Goal: Find specific page/section: Find specific page/section

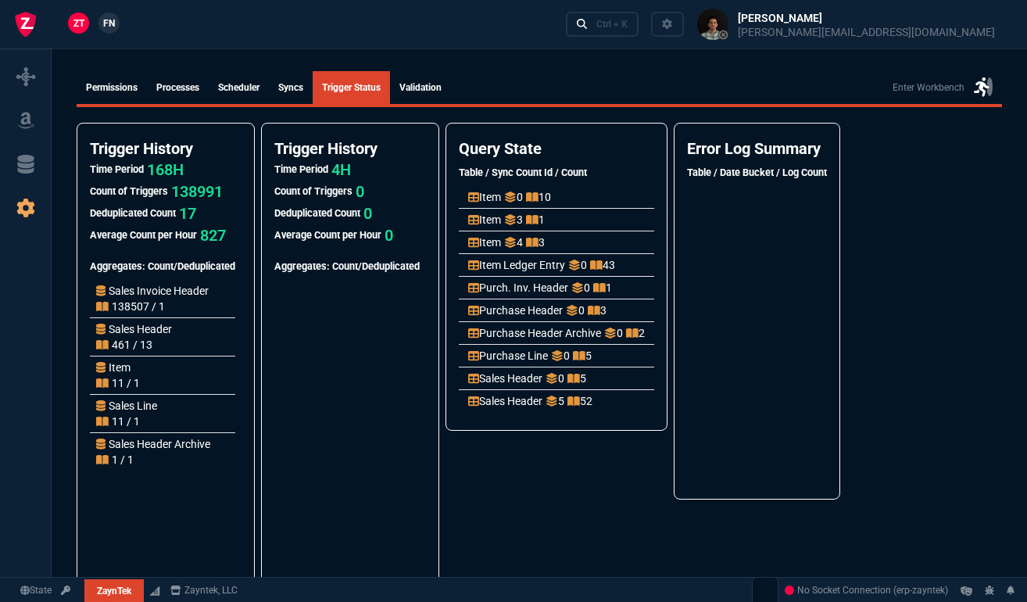
scroll to position [74, 0]
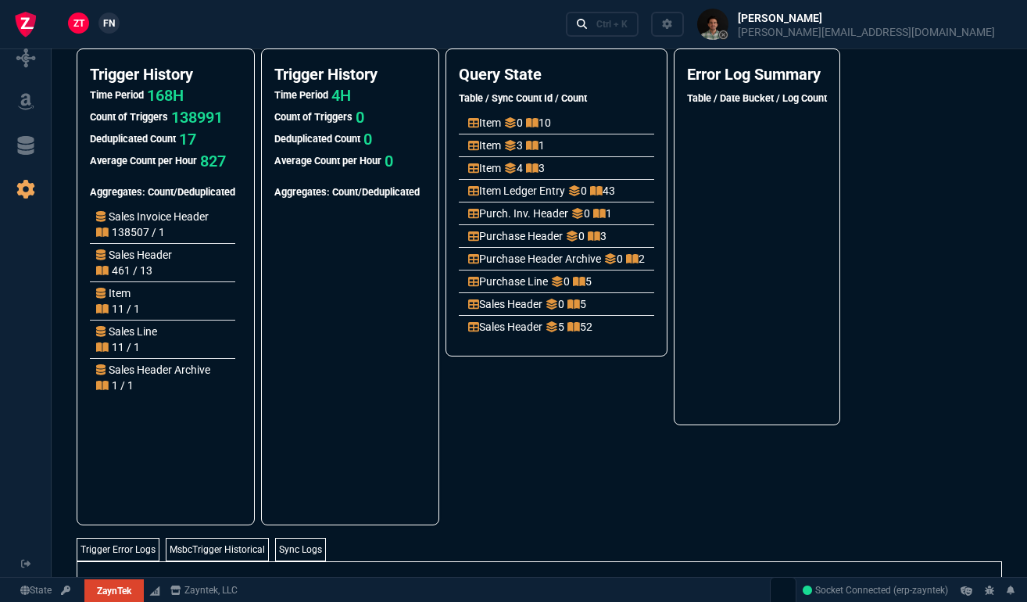
click at [522, 208] on p "Purch. Inv. Header" at bounding box center [518, 214] width 100 height 16
click at [535, 183] on p "Item Ledger Entry" at bounding box center [516, 191] width 97 height 16
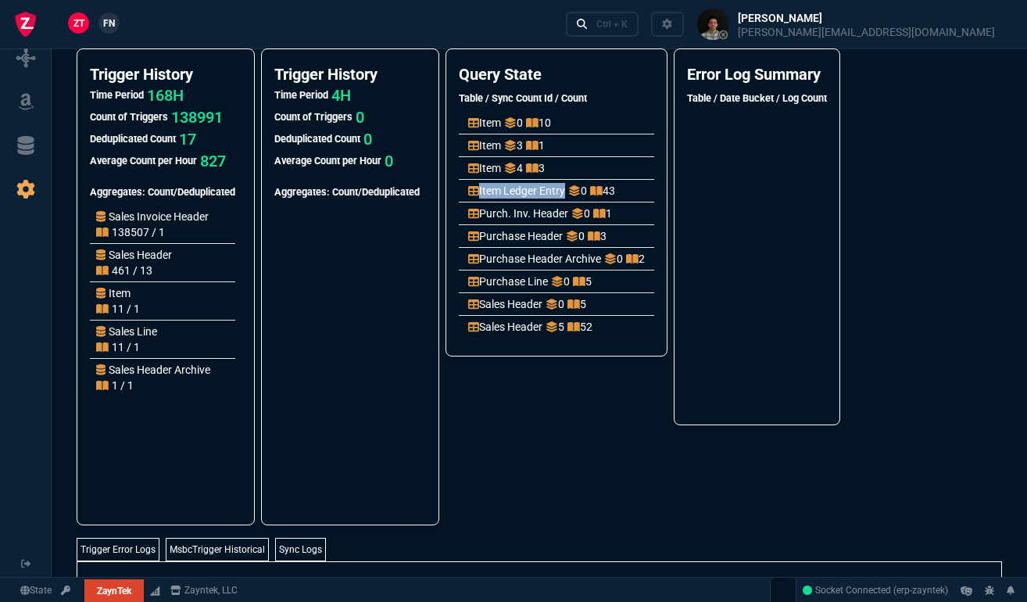
click at [535, 183] on p "Item Ledger Entry" at bounding box center [516, 191] width 97 height 16
click at [525, 199] on li "Item Ledger Entry 0 43" at bounding box center [556, 190] width 195 height 23
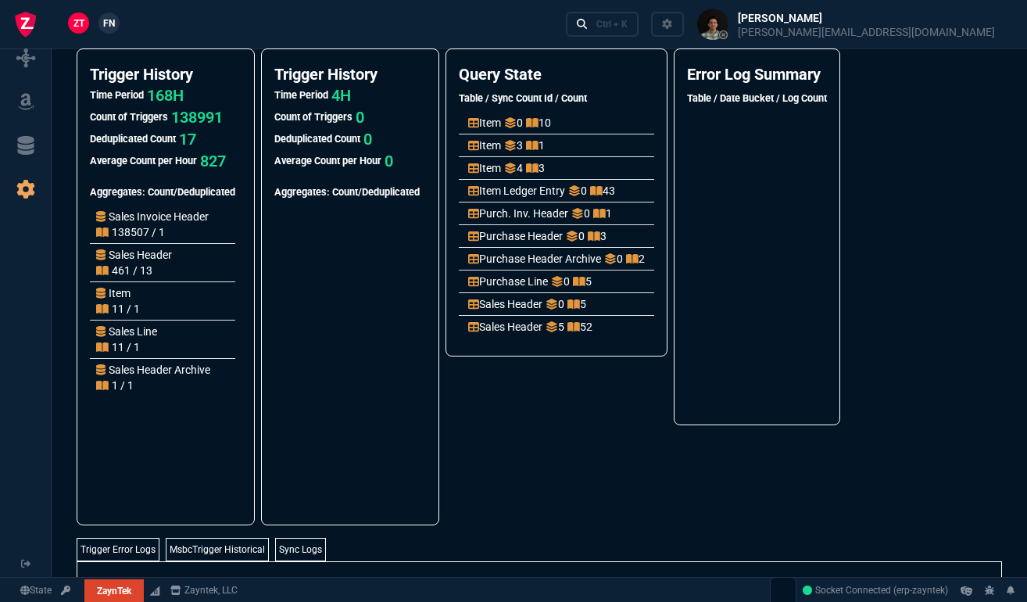
click at [525, 209] on p "Purch. Inv. Header" at bounding box center [518, 214] width 100 height 16
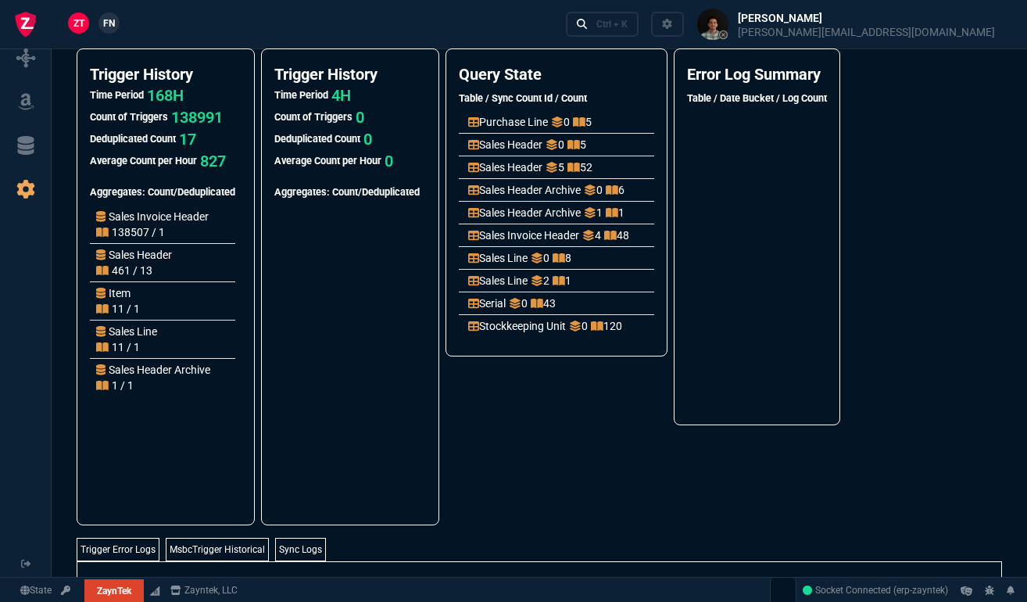
scroll to position [159, 0]
click at [556, 174] on p "5" at bounding box center [555, 167] width 19 height 16
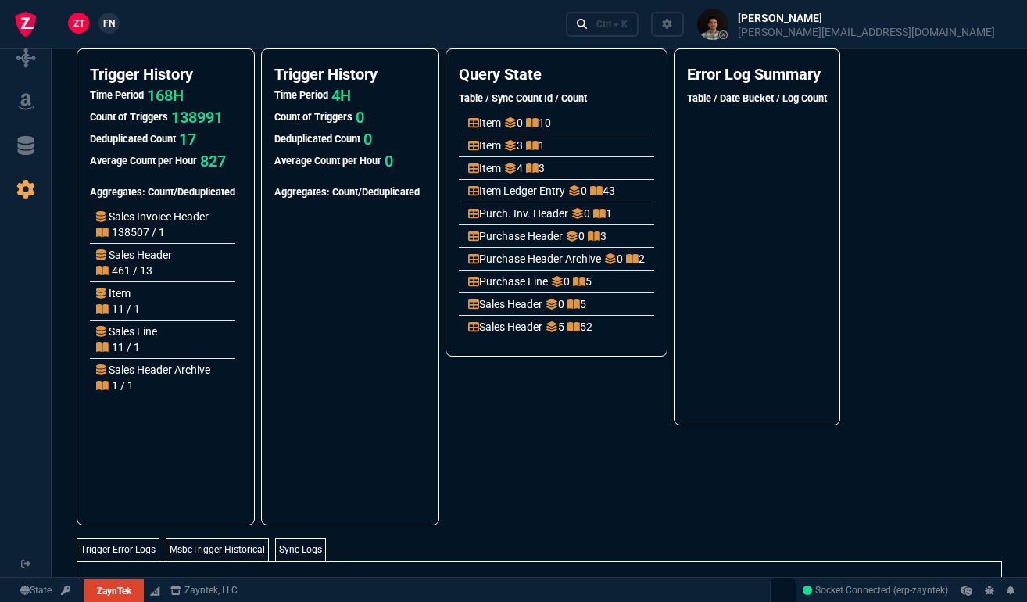
scroll to position [0, 0]
click at [538, 250] on li "Purchase Header Archive 0 2" at bounding box center [556, 258] width 195 height 23
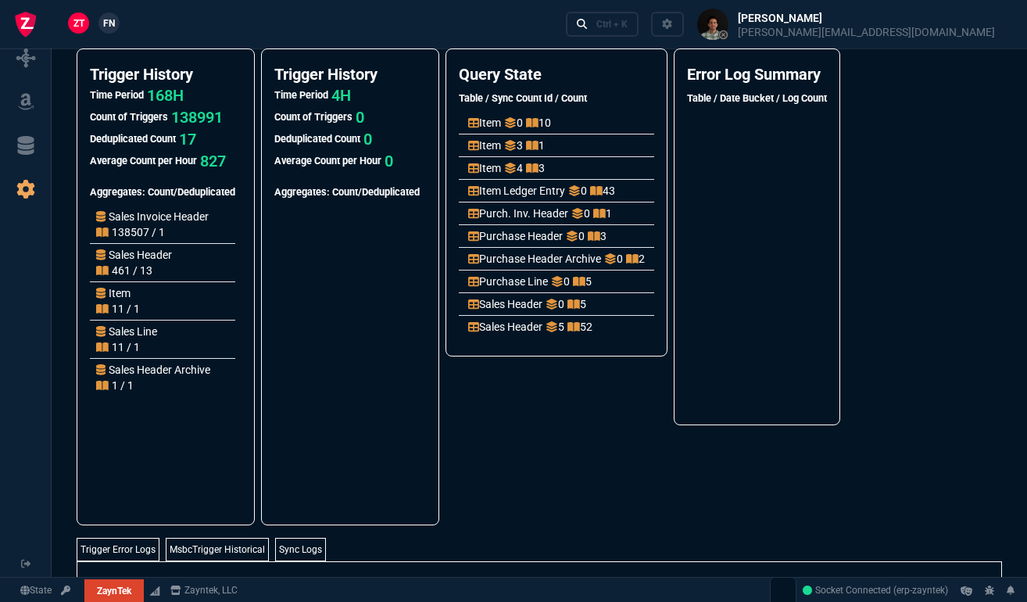
click at [524, 224] on li "Purchase Header 0 3" at bounding box center [556, 235] width 195 height 23
click at [524, 211] on p "Purch. Inv. Header" at bounding box center [518, 214] width 100 height 16
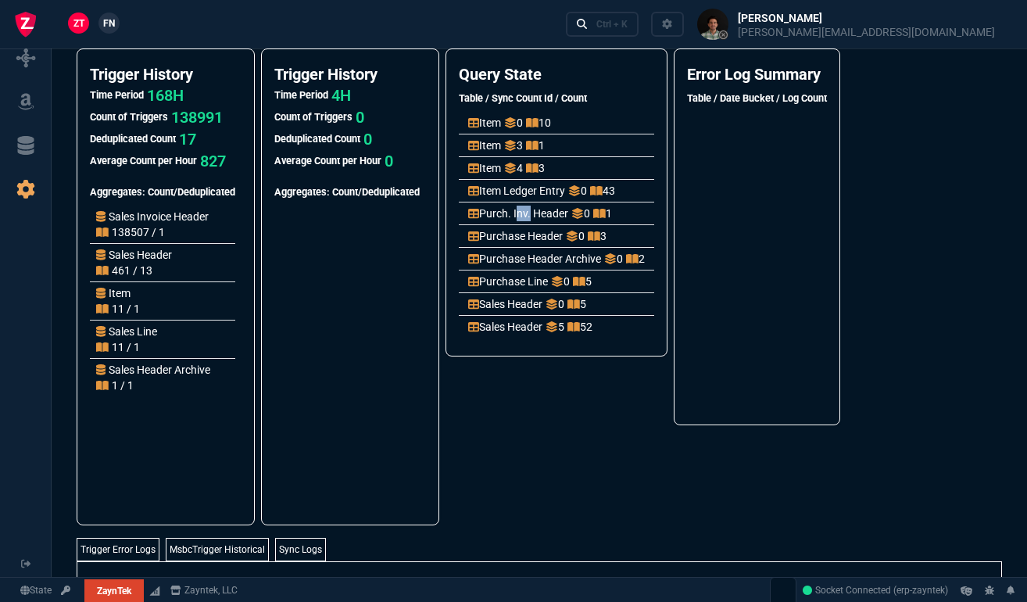
click at [524, 211] on p "Purch. Inv. Header" at bounding box center [518, 214] width 100 height 16
click at [521, 190] on p "Item Ledger Entry" at bounding box center [516, 191] width 97 height 16
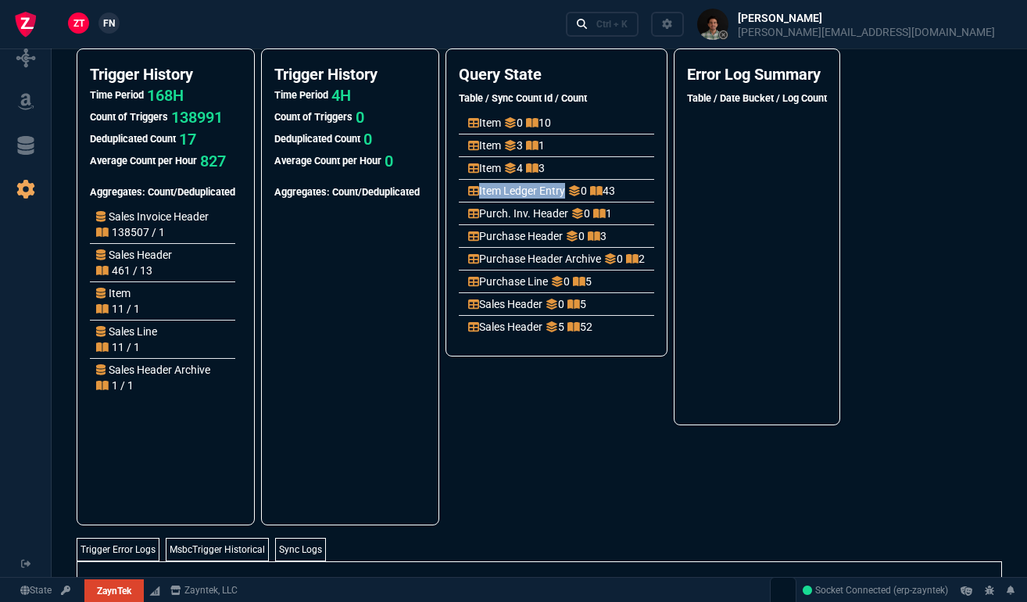
click at [521, 190] on p "Item Ledger Entry" at bounding box center [516, 191] width 97 height 16
click at [489, 161] on p "Item" at bounding box center [484, 168] width 33 height 16
click at [486, 140] on p "Item" at bounding box center [484, 146] width 33 height 16
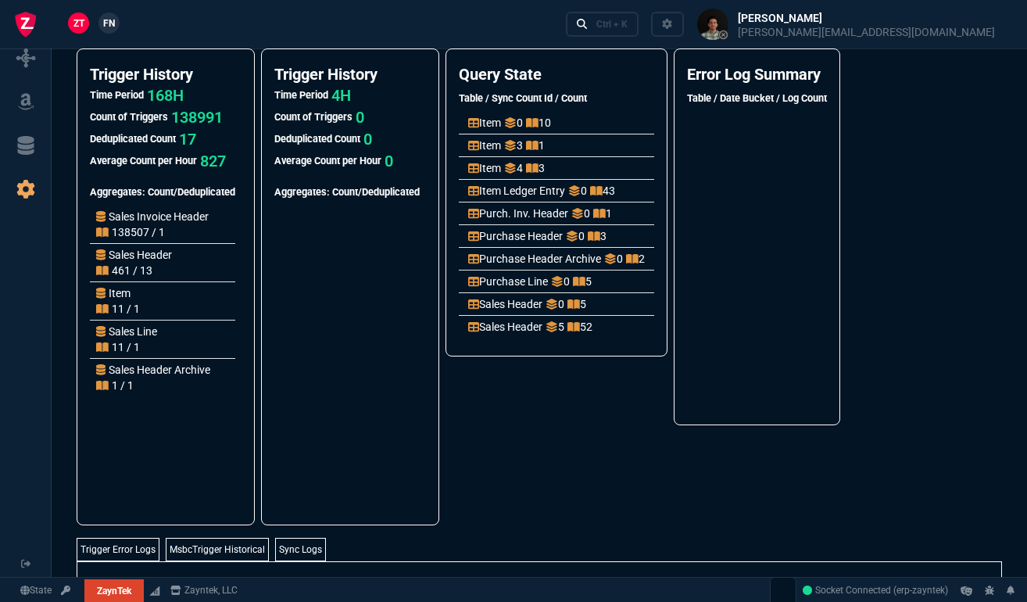
click at [486, 140] on p "Item" at bounding box center [484, 146] width 33 height 16
click at [493, 124] on p "Item" at bounding box center [484, 123] width 33 height 16
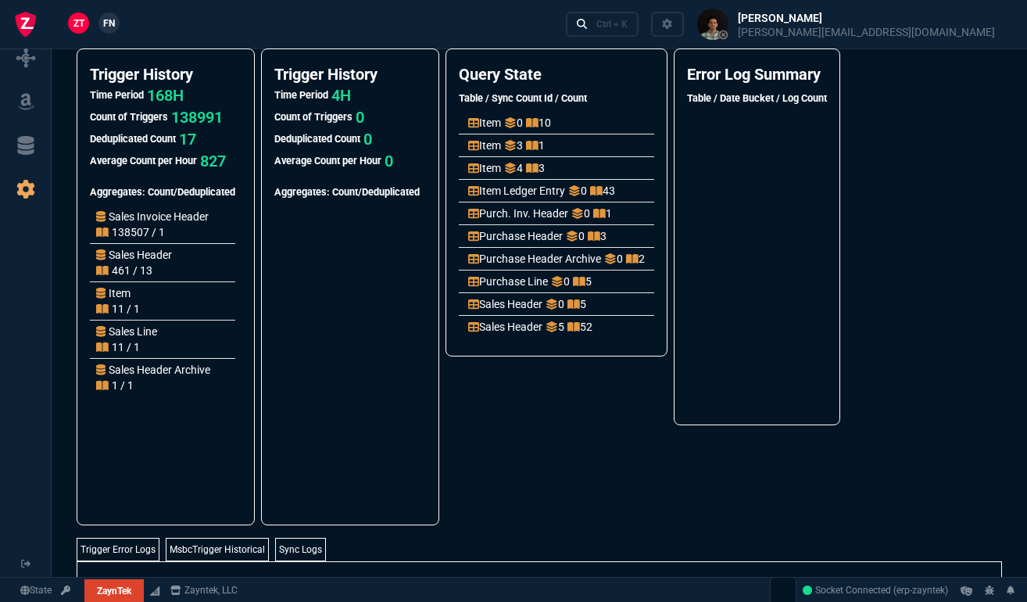
click at [502, 217] on p "Purch. Inv. Header" at bounding box center [518, 214] width 100 height 16
click at [500, 242] on p "Purchase Header" at bounding box center [515, 236] width 95 height 16
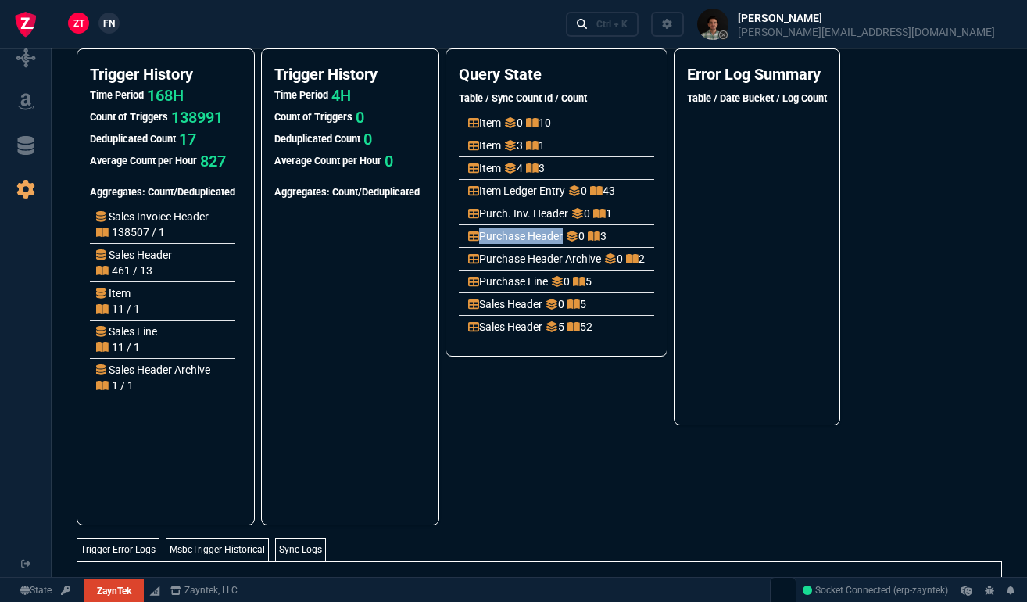
click at [500, 242] on p "Purchase Header" at bounding box center [515, 236] width 95 height 16
click at [501, 258] on p "Purchase Header Archive" at bounding box center [534, 259] width 133 height 16
click at [498, 284] on p "Purchase Line" at bounding box center [508, 282] width 80 height 16
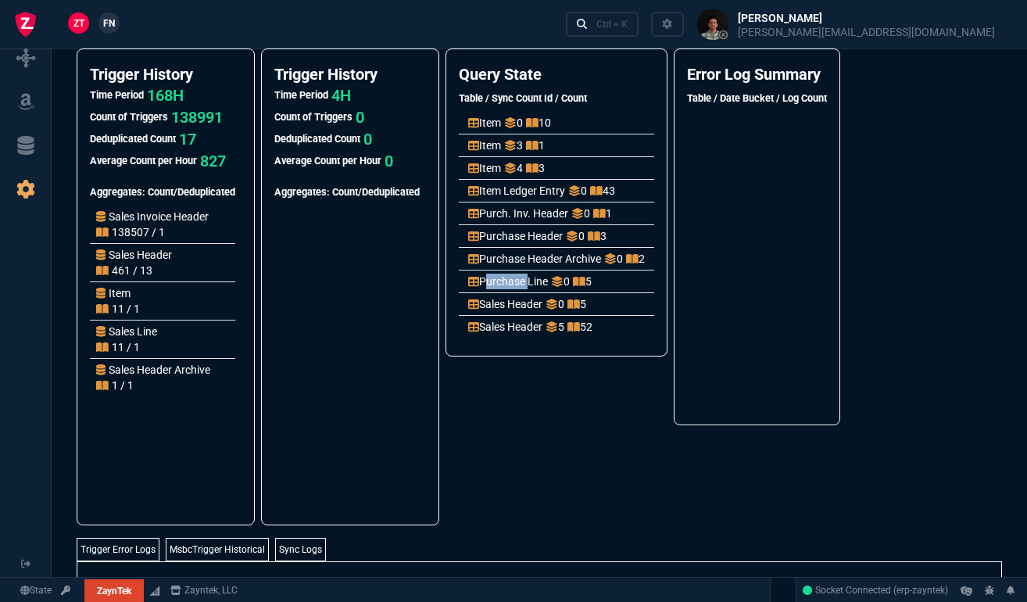
click at [498, 284] on p "Purchase Line" at bounding box center [508, 282] width 80 height 16
click at [498, 309] on p "Sales Header" at bounding box center [505, 304] width 74 height 16
click at [497, 333] on p "Sales Header" at bounding box center [505, 327] width 74 height 16
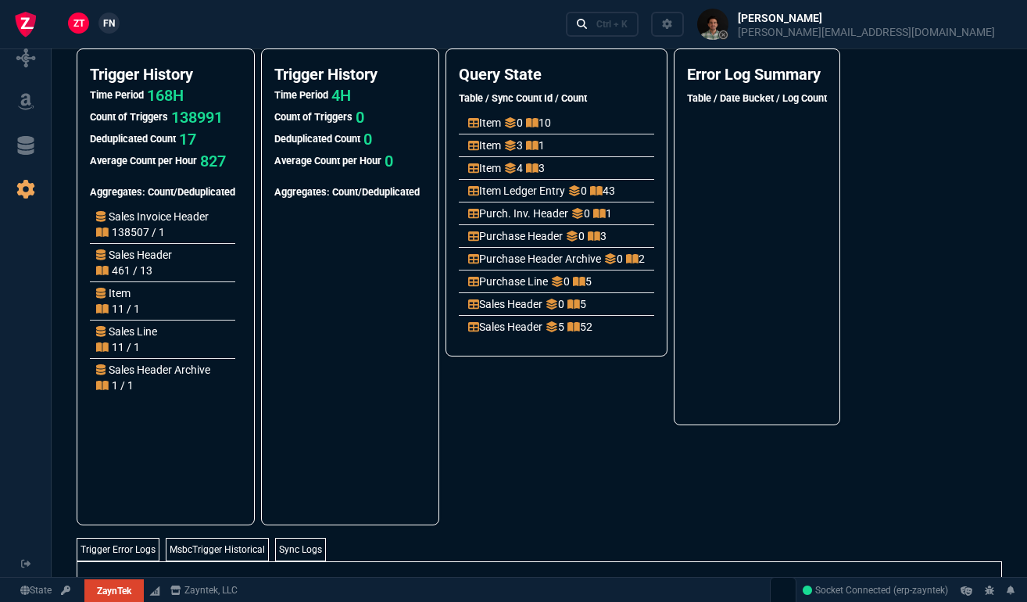
click at [497, 333] on p "Sales Header" at bounding box center [505, 327] width 74 height 16
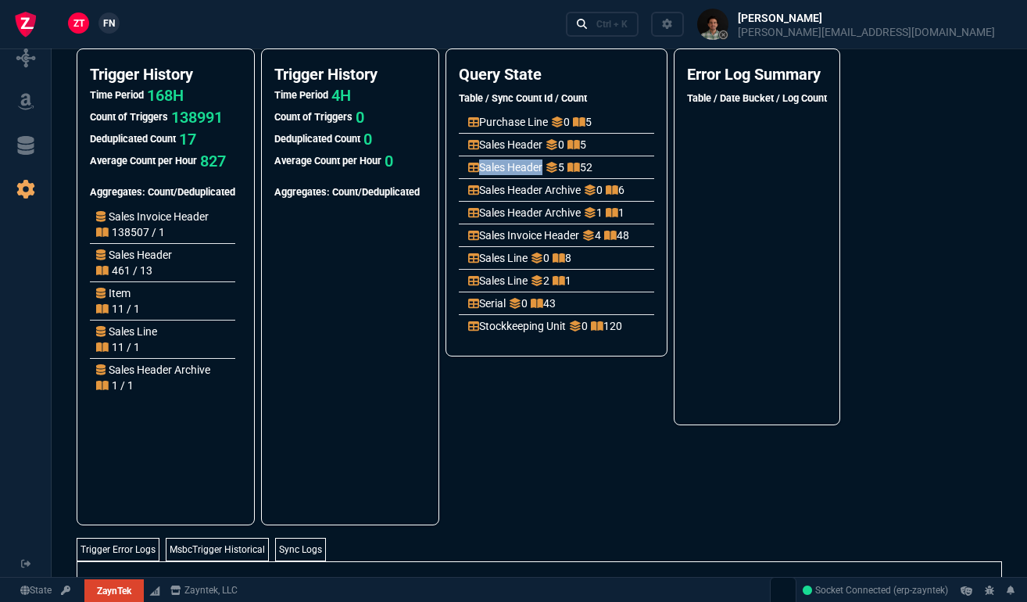
scroll to position [159, 0]
click at [554, 358] on nx-fornida-query-state "Query State Table / Sync Count Id / Count Item 0 10 Item 3 1 Item 4 3 Item Ledg…" at bounding box center [557, 286] width 222 height 477
